Goal: Task Accomplishment & Management: Manage account settings

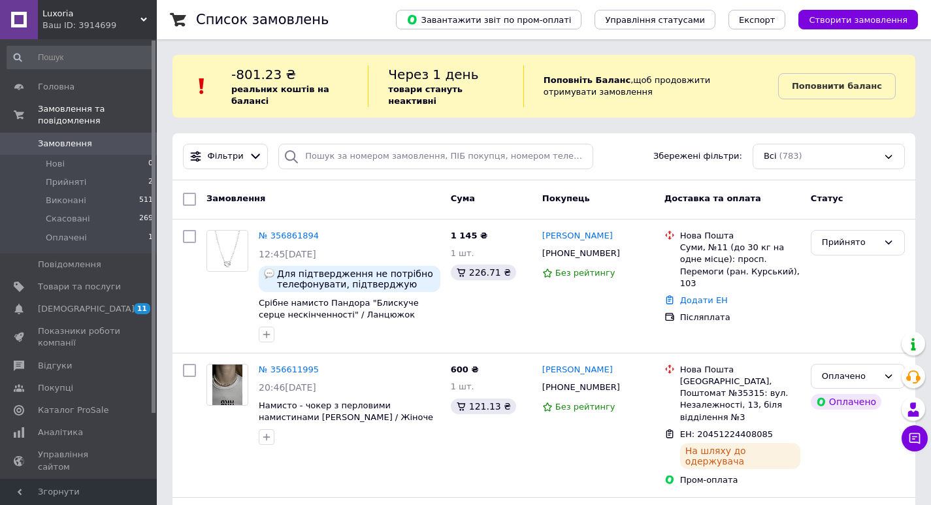
click at [112, 138] on span "Замовлення" at bounding box center [79, 144] width 83 height 12
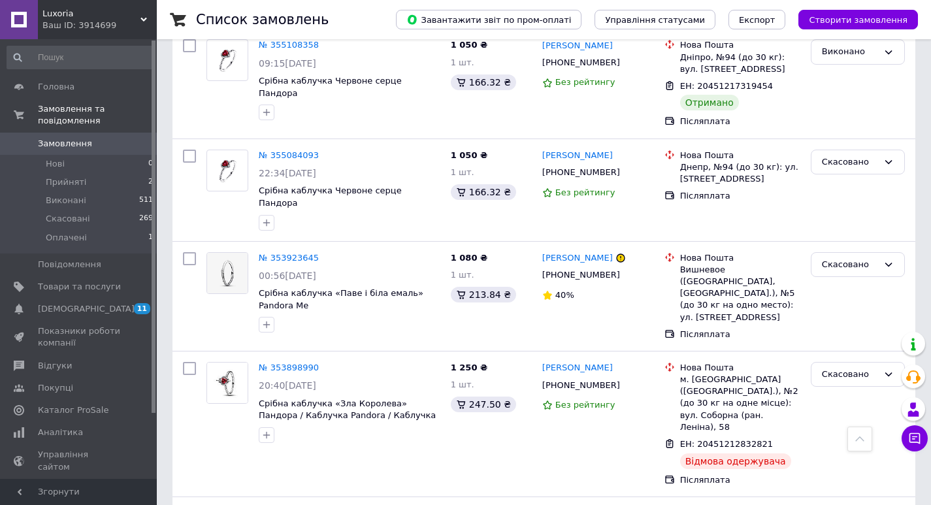
scroll to position [784, 0]
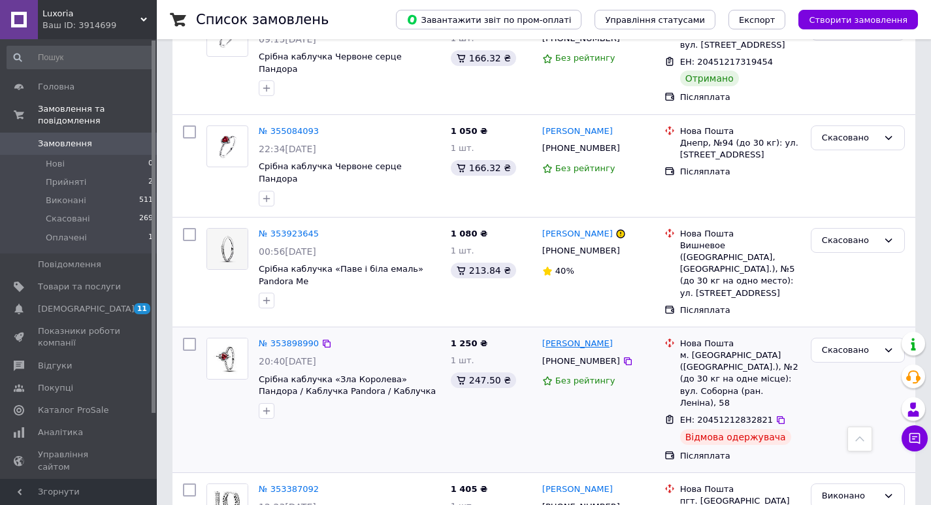
click at [564, 338] on link "[PERSON_NAME]" at bounding box center [577, 344] width 71 height 12
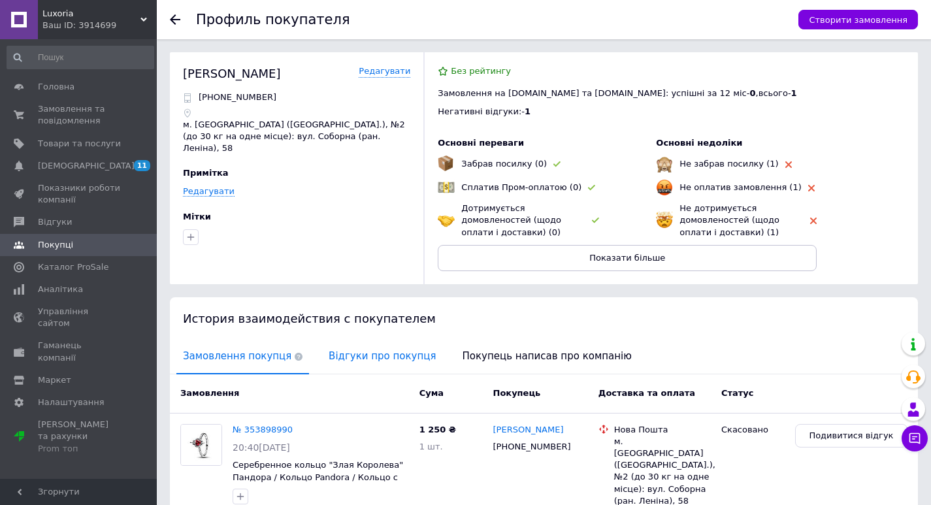
click at [322, 353] on span "Відгуки про покупця" at bounding box center [382, 356] width 120 height 33
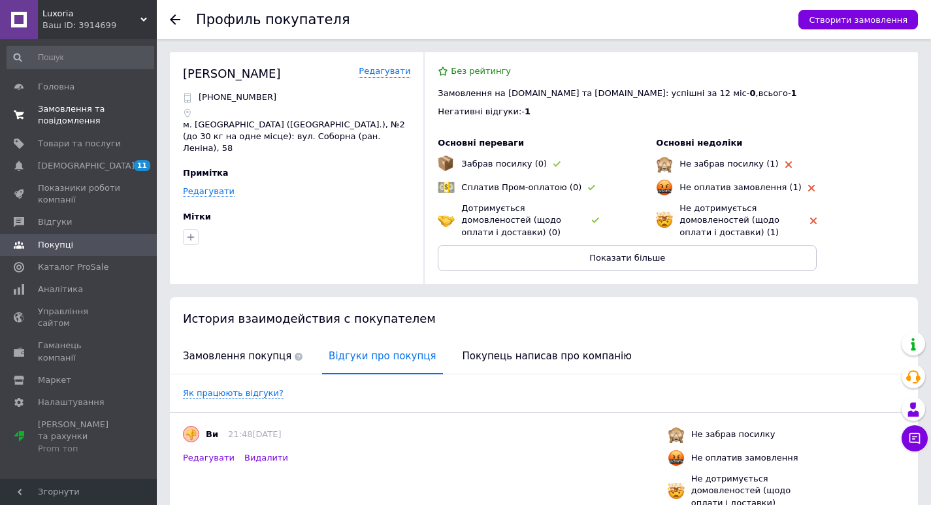
click at [56, 111] on span "Замовлення та повідомлення" at bounding box center [79, 115] width 83 height 24
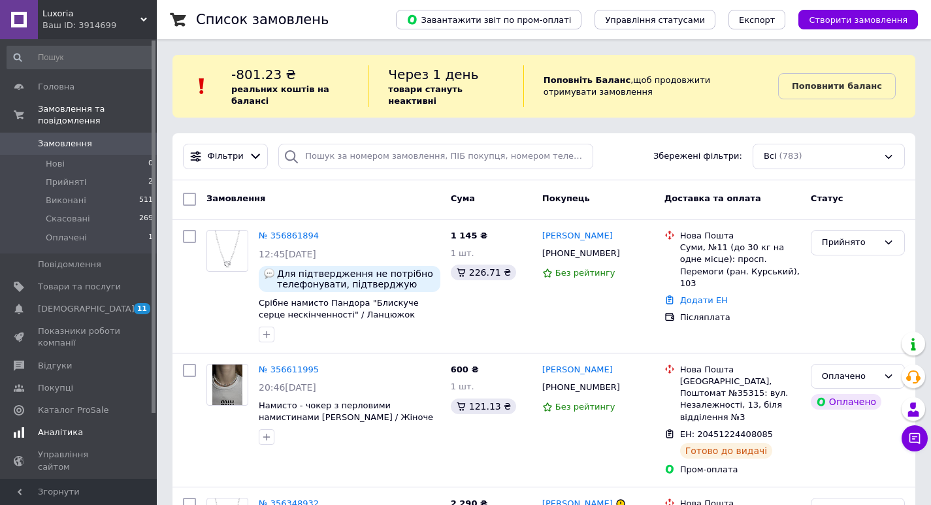
click at [76, 426] on span "Аналітика" at bounding box center [79, 432] width 83 height 12
